Goal: Find specific page/section: Find specific page/section

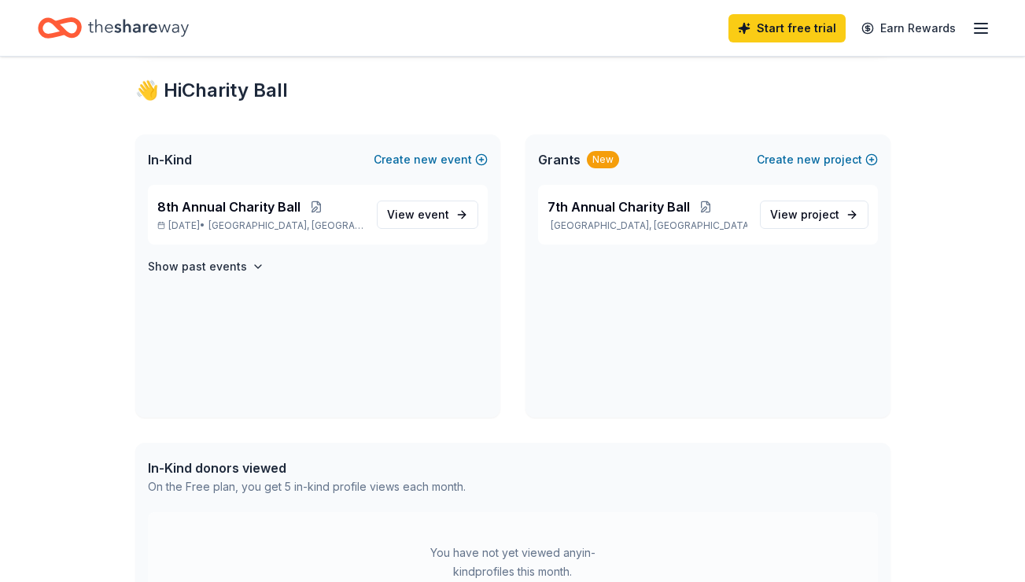
scroll to position [270, 0]
click at [419, 212] on span "View event" at bounding box center [418, 214] width 62 height 19
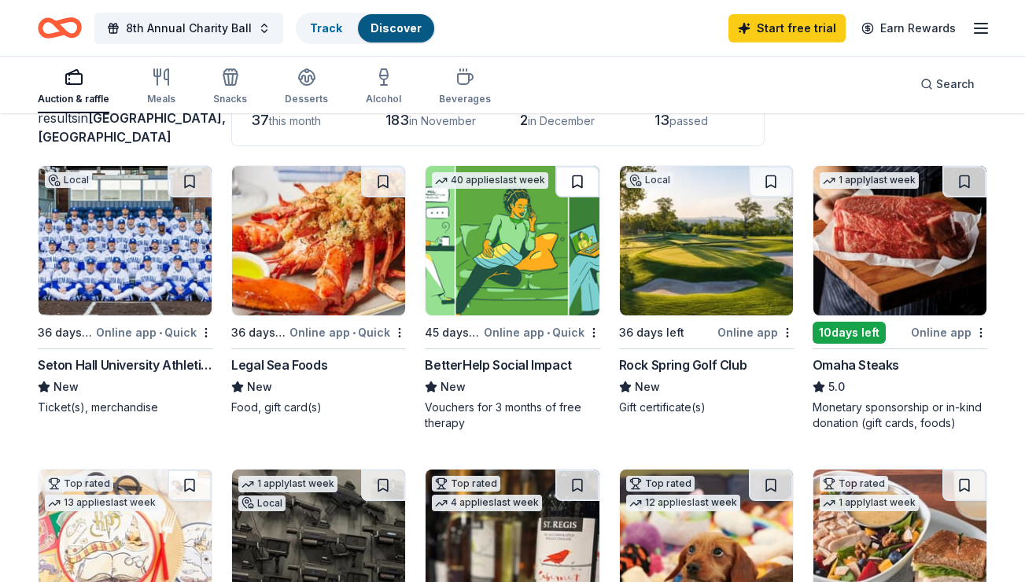
scroll to position [126, 0]
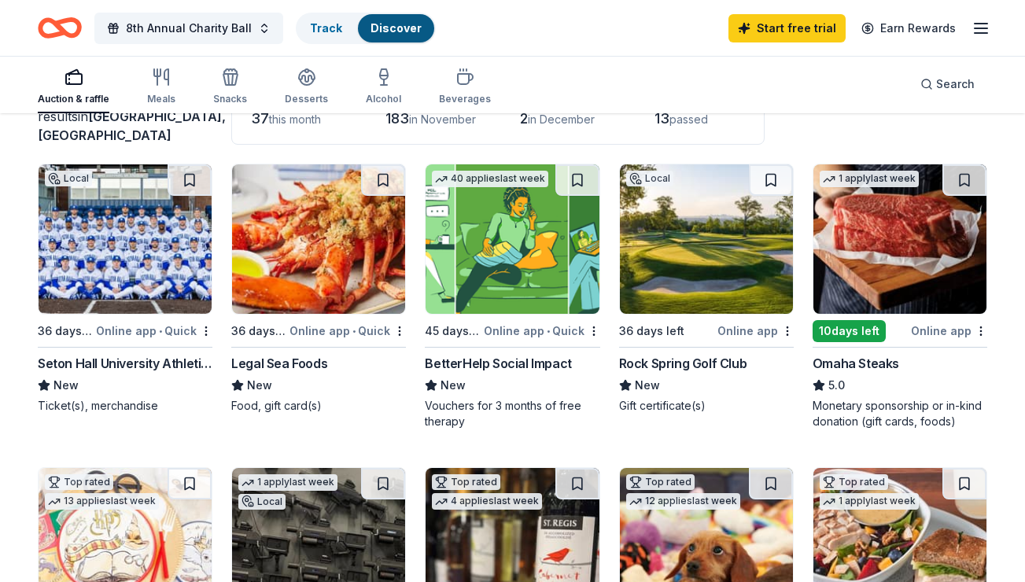
click at [121, 216] on img at bounding box center [125, 238] width 173 height 149
